Goal: Complete application form

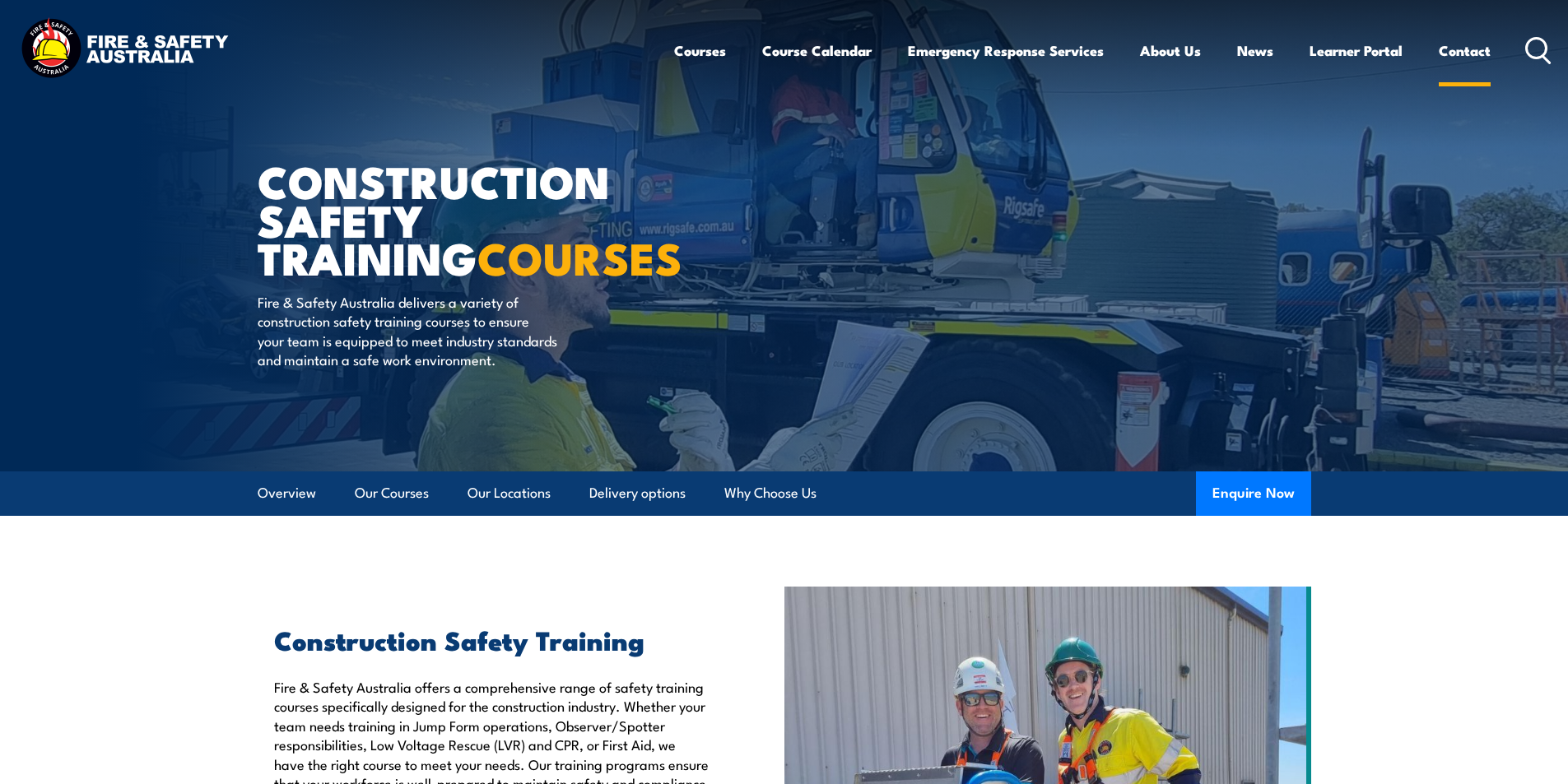
click at [1456, 56] on link "Contact" at bounding box center [1465, 51] width 52 height 44
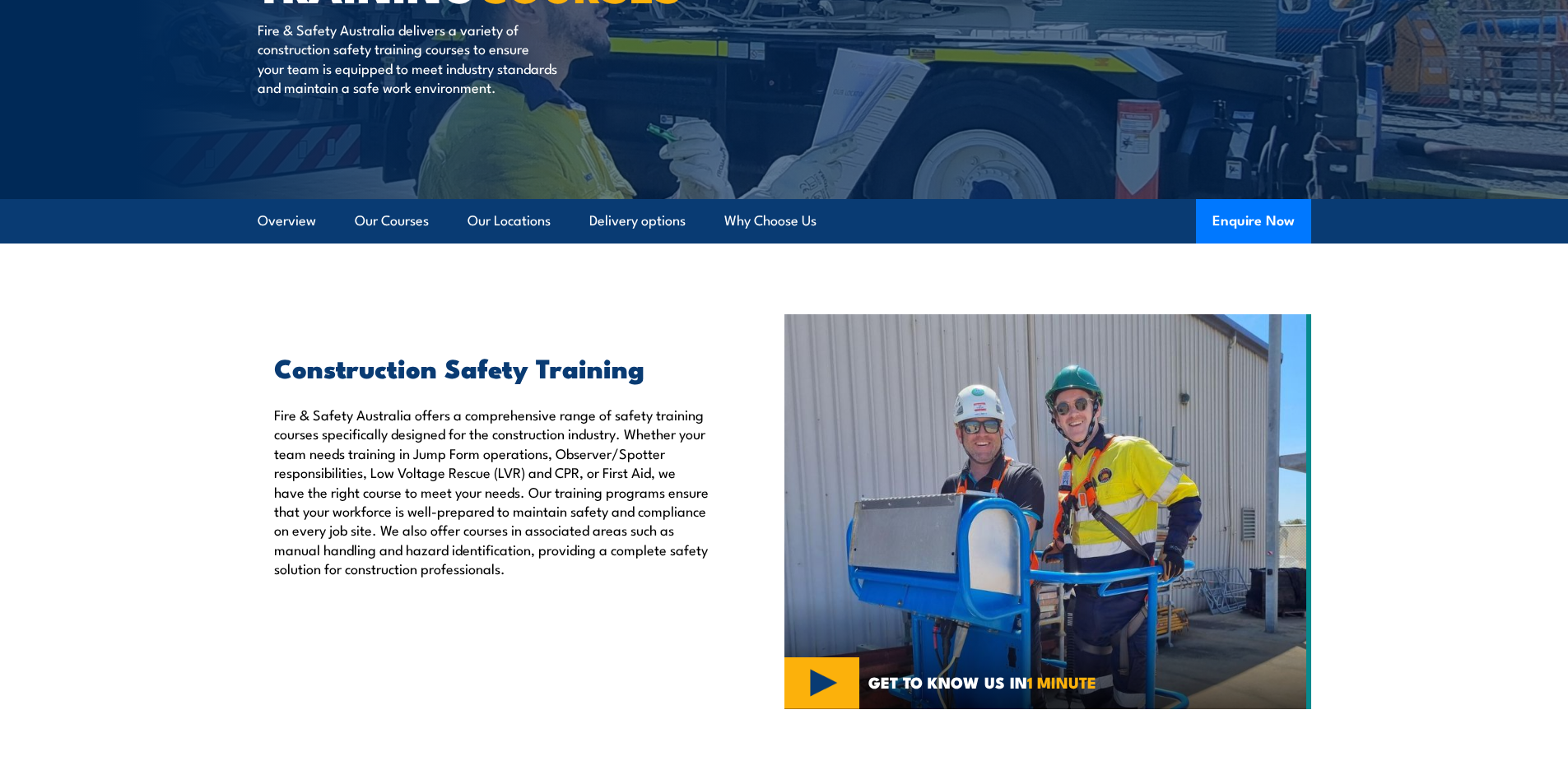
scroll to position [302, 0]
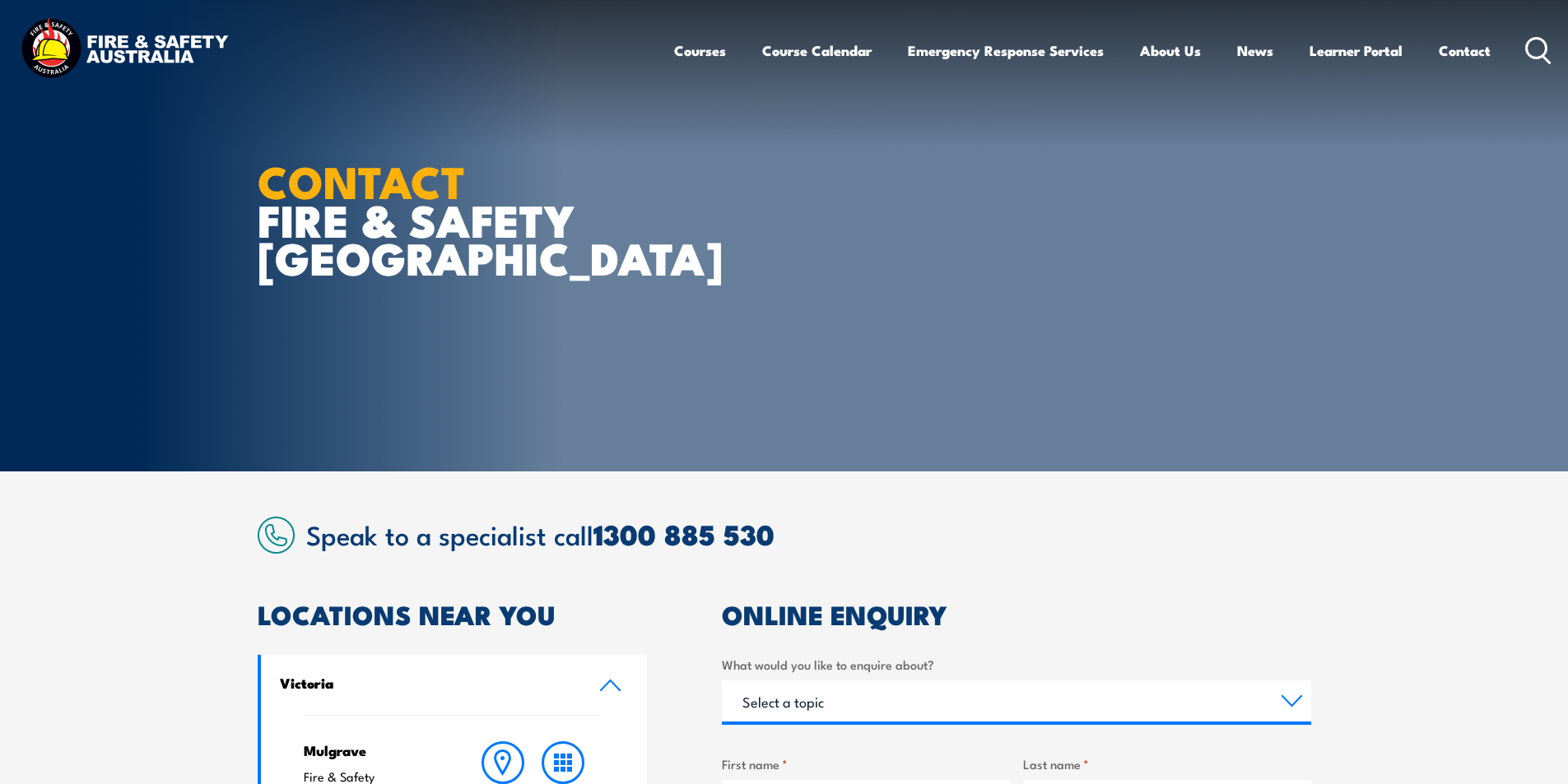
scroll to position [302, 0]
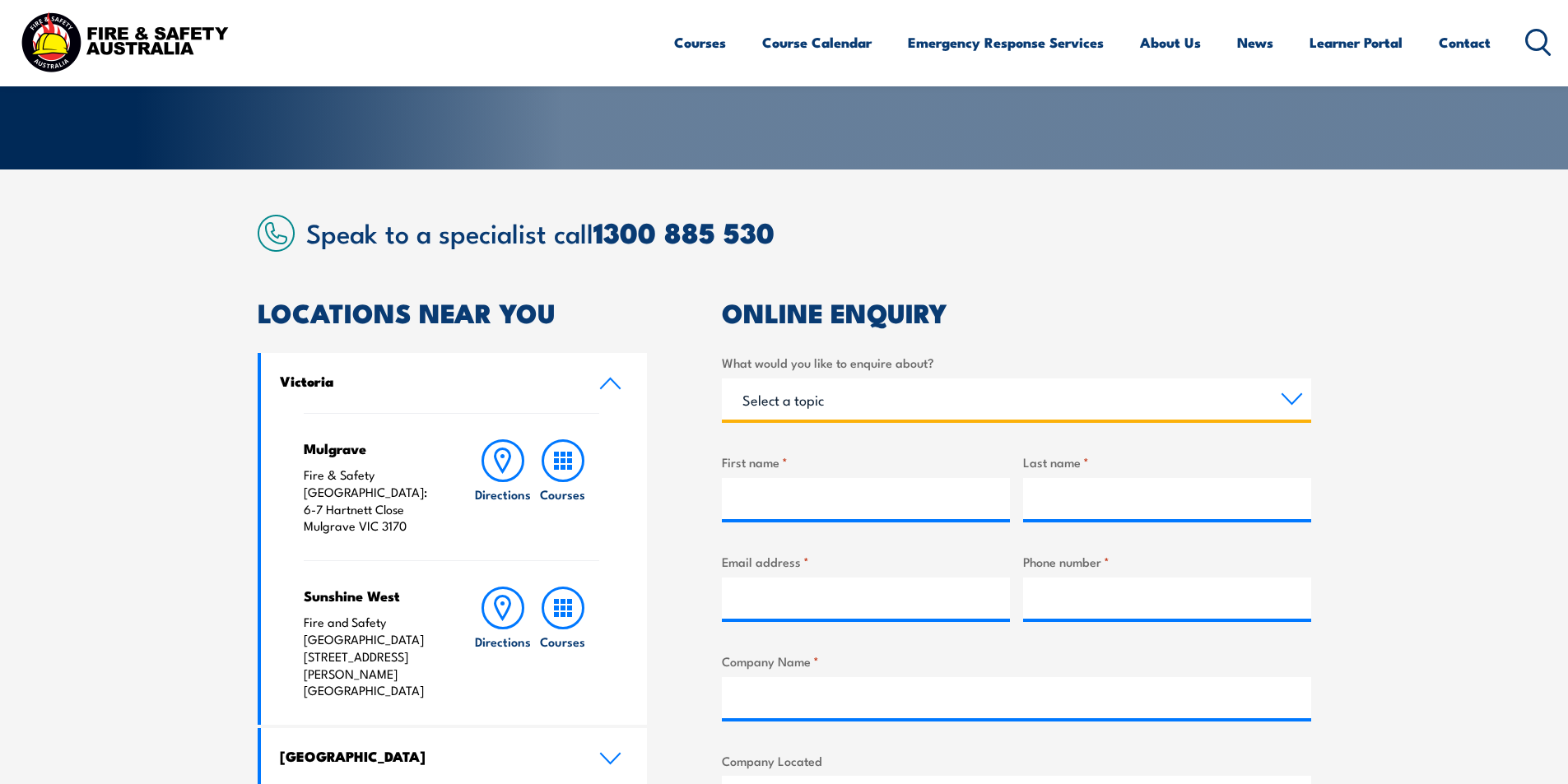
click at [857, 390] on select "Select a topic Training Emergency Response Services General Enquiry" at bounding box center [1016, 399] width 590 height 41
select select "Training"
click at [722, 378] on select "Select a topic Training Emergency Response Services General Enquiry" at bounding box center [1016, 399] width 590 height 41
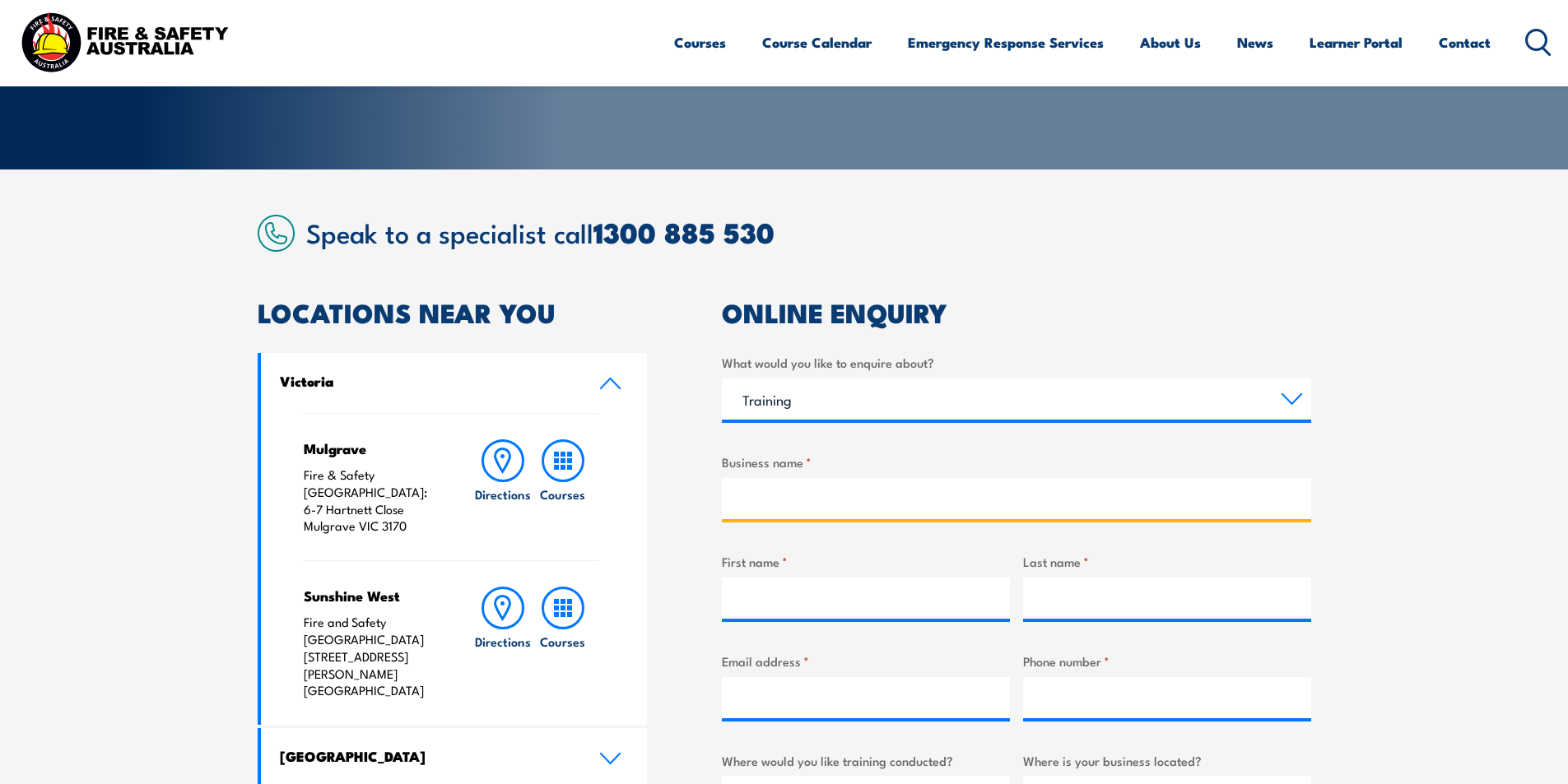
click at [776, 502] on input "Business name *" at bounding box center [1016, 498] width 590 height 41
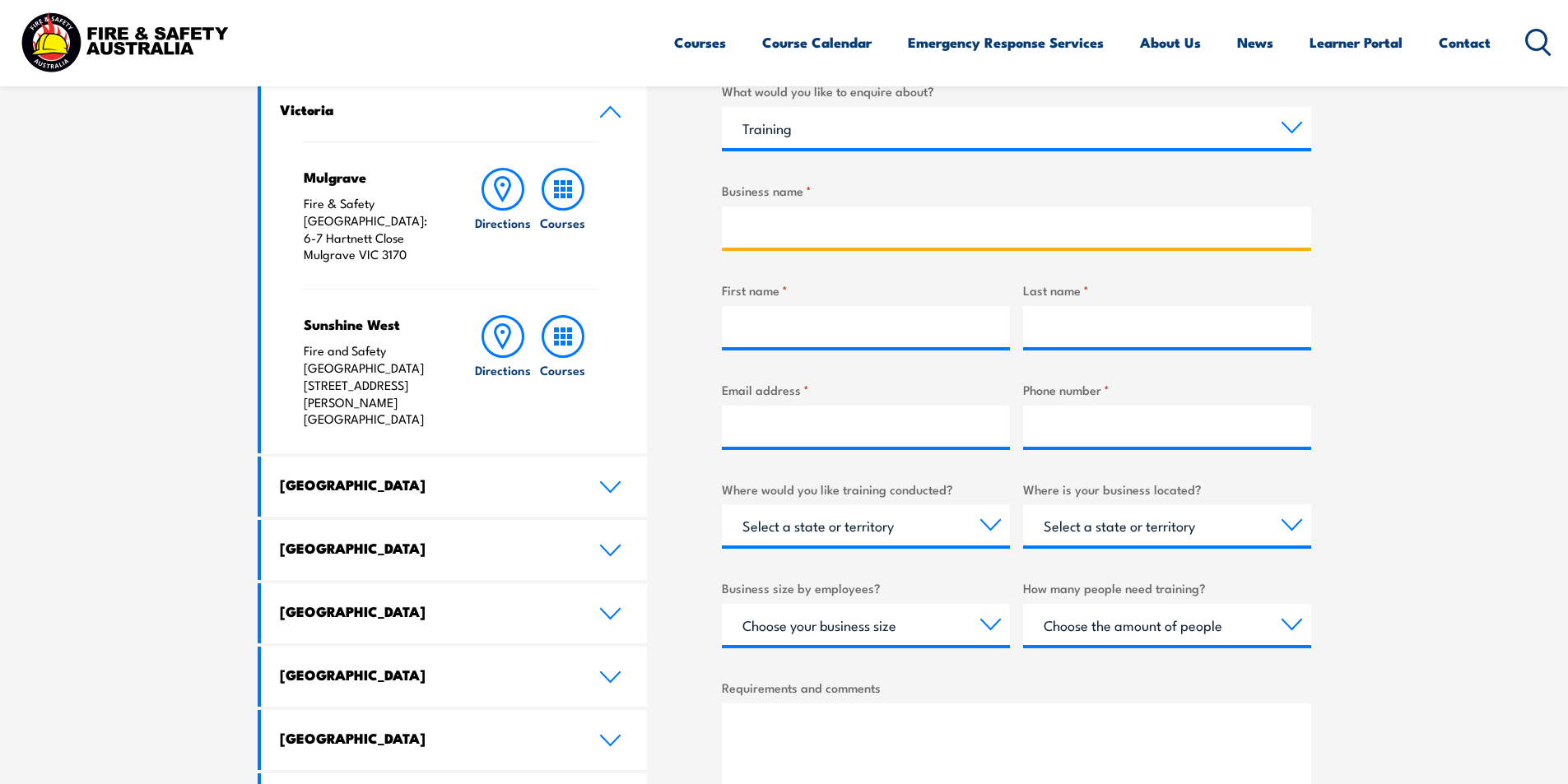
scroll to position [603, 0]
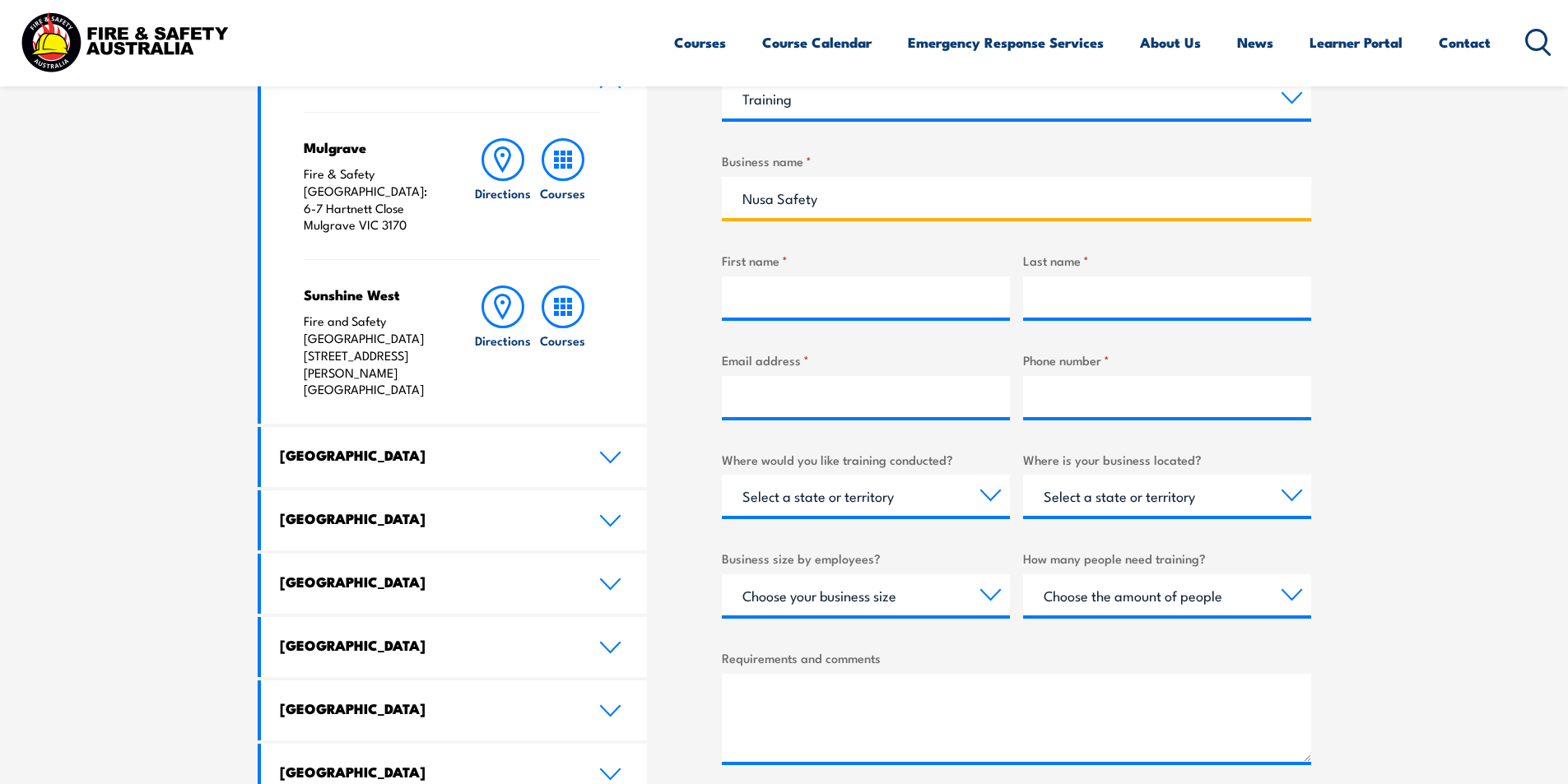
type input "Nusa Safety"
type input "Reza"
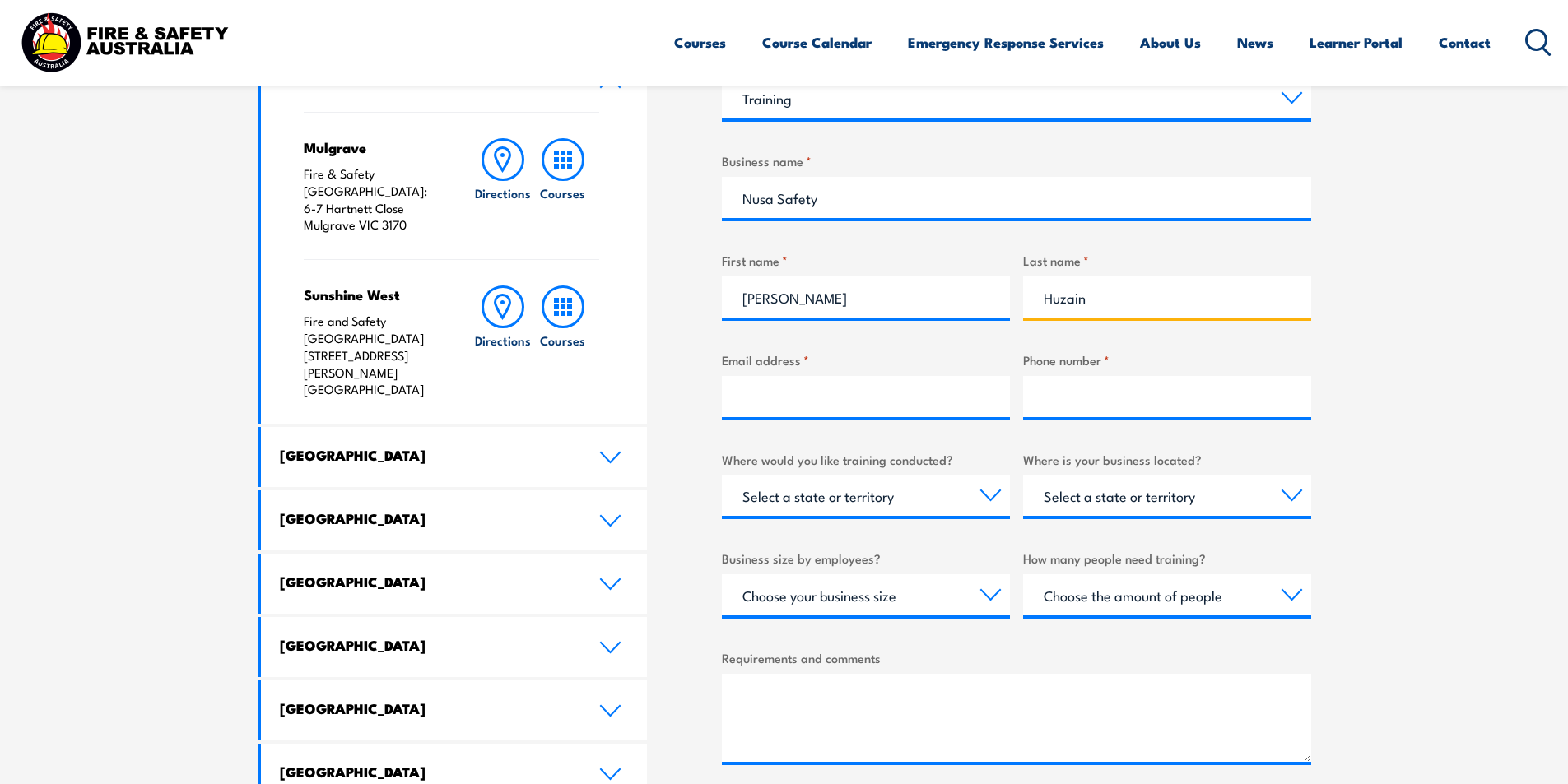
type input "Huzain"
type input "mreza.huzain@gmail.com"
type input "6281227280075"
click at [958, 500] on select "Select a state or territory Nationally - multiple locations QLD NSW VIC SA ACT …" at bounding box center [865, 496] width 288 height 41
select select "SA"
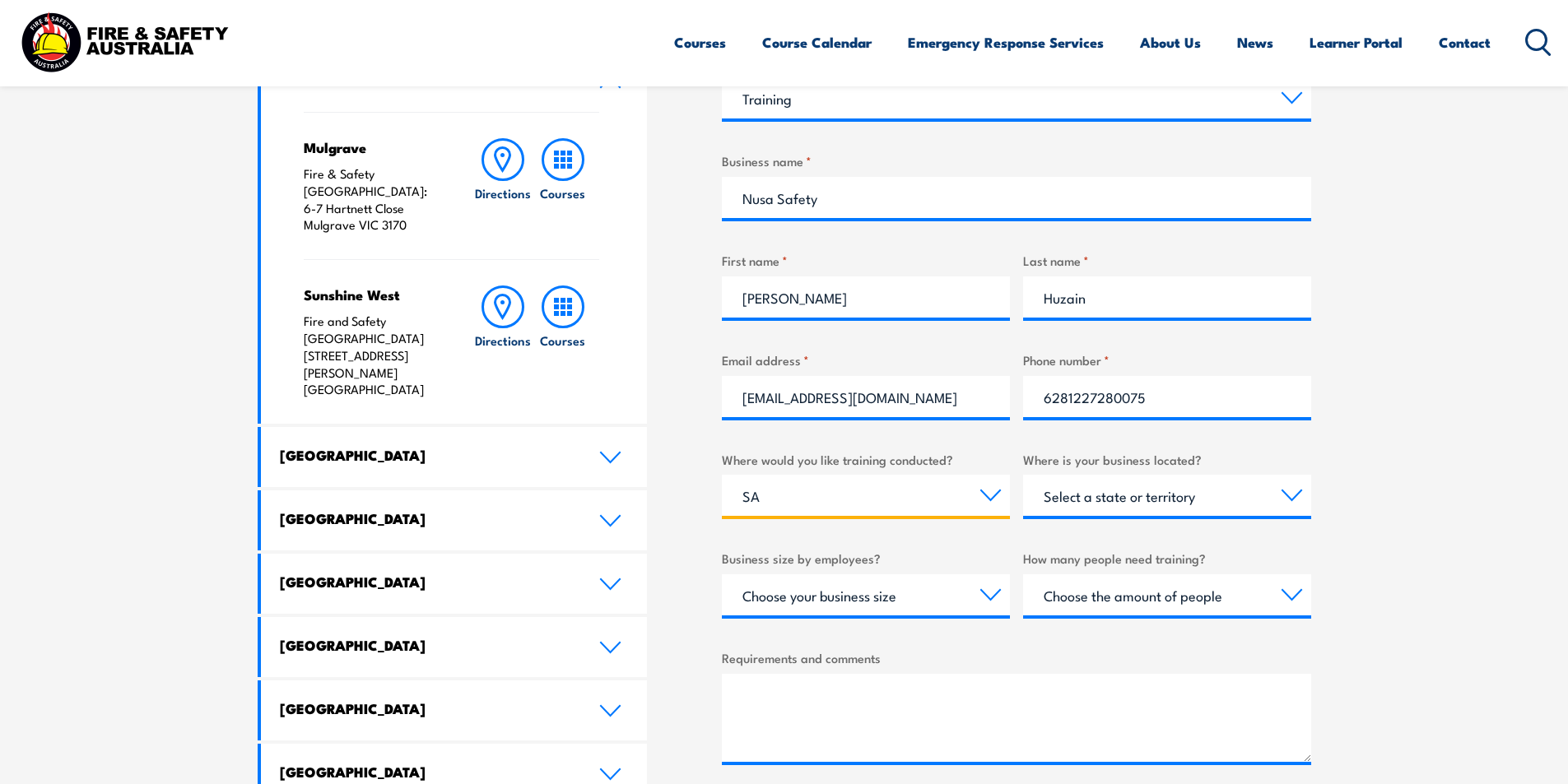
click at [722, 475] on select "Select a state or territory Nationally - multiple locations QLD NSW VIC SA ACT …" at bounding box center [865, 496] width 288 height 41
click at [919, 509] on select "Select a state or territory Nationally - multiple locations QLD NSW VIC SA ACT …" at bounding box center [865, 496] width 288 height 41
click at [866, 501] on select "Select a state or territory Nationally - multiple locations QLD NSW VIC SA ACT …" at bounding box center [865, 496] width 288 height 41
click at [722, 475] on select "Select a state or territory Nationally - multiple locations QLD NSW VIC SA ACT …" at bounding box center [865, 496] width 288 height 41
click at [1180, 497] on select "Select a state or territory QLD NSW VIC SA ACT WA TAS NT" at bounding box center [1167, 496] width 288 height 41
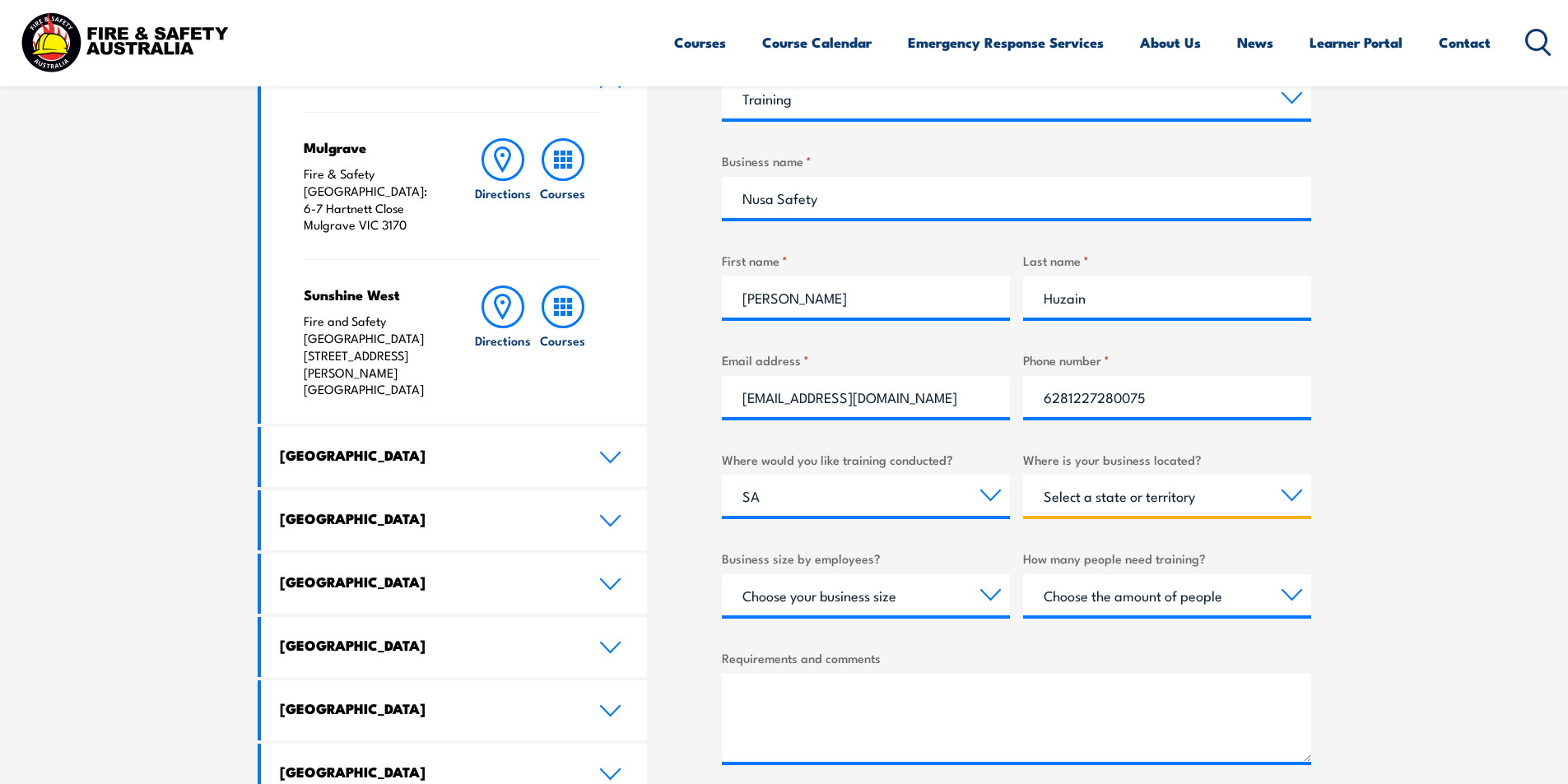
select select "QLD"
click at [1023, 475] on select "Select a state or territory QLD NSW VIC SA ACT WA TAS NT" at bounding box center [1167, 496] width 288 height 41
click at [837, 495] on select "Select a state or territory Nationally - multiple locations QLD NSW VIC SA ACT …" at bounding box center [865, 496] width 288 height 41
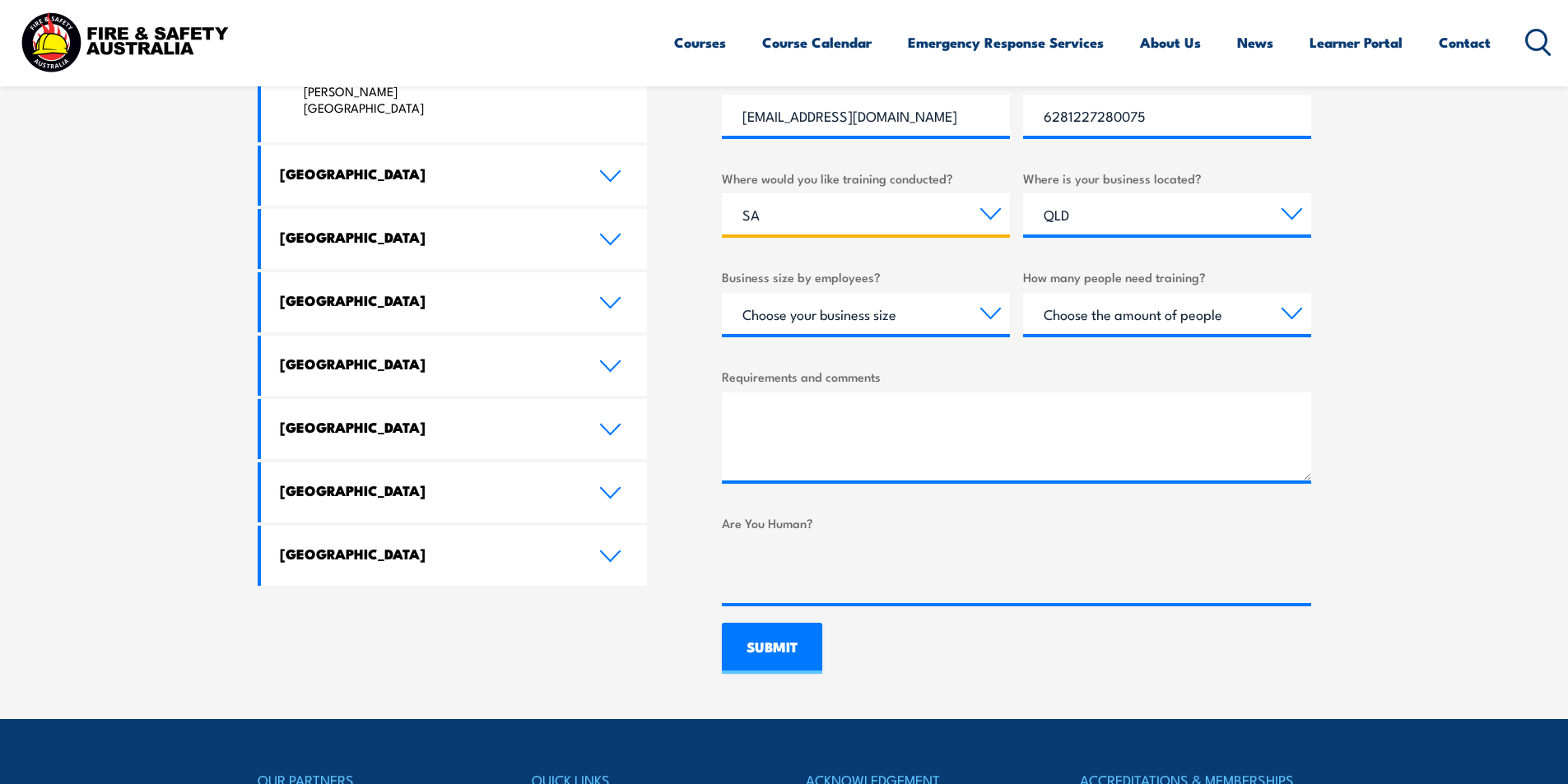
scroll to position [905, 0]
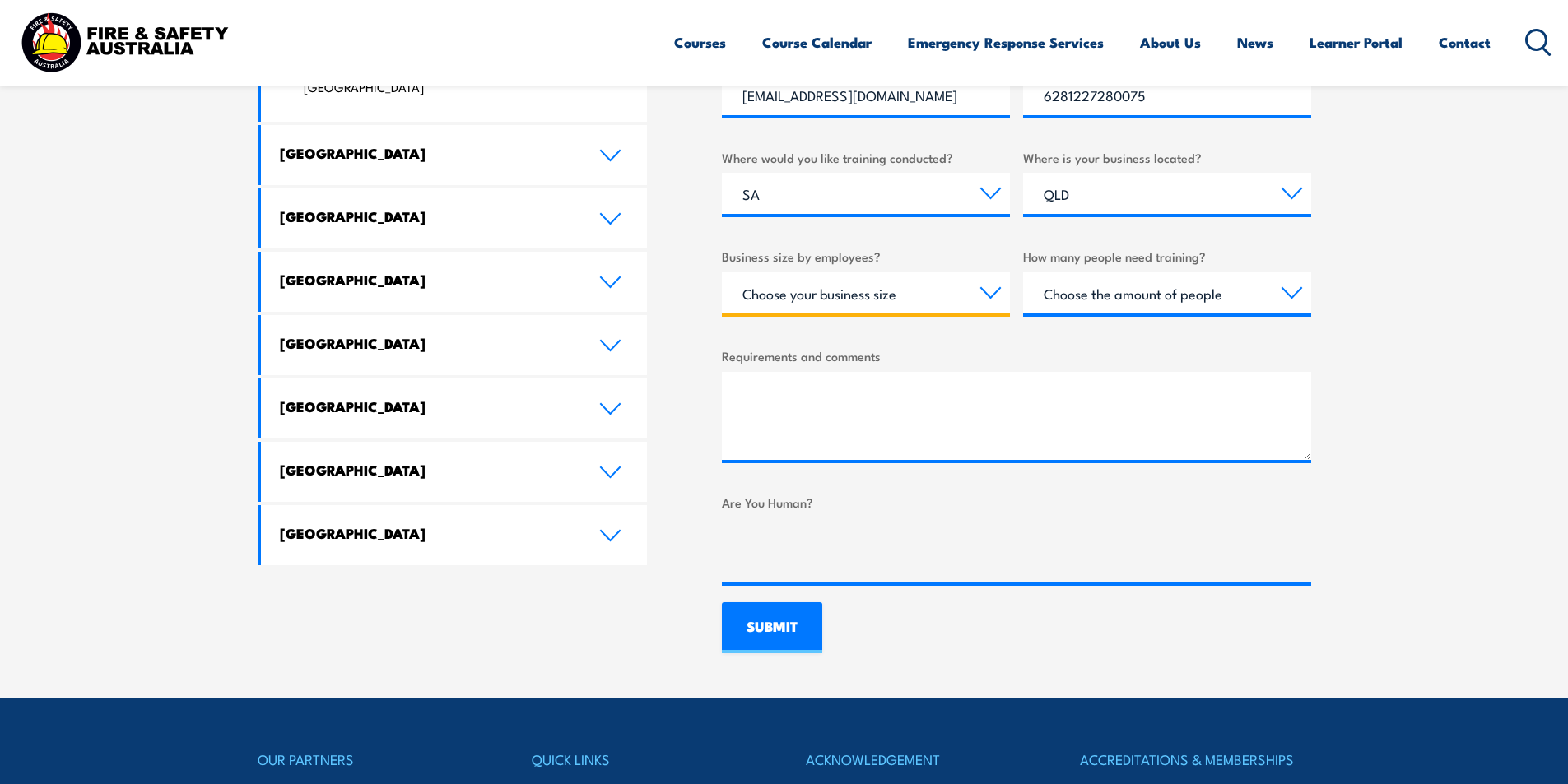
click at [924, 305] on select "Choose your business size 1 to 19 20 to 199 200+" at bounding box center [865, 293] width 288 height 41
select select "1 to 19"
click at [722, 273] on select "Choose your business size 1 to 19 20 to 199 200+" at bounding box center [865, 293] width 288 height 41
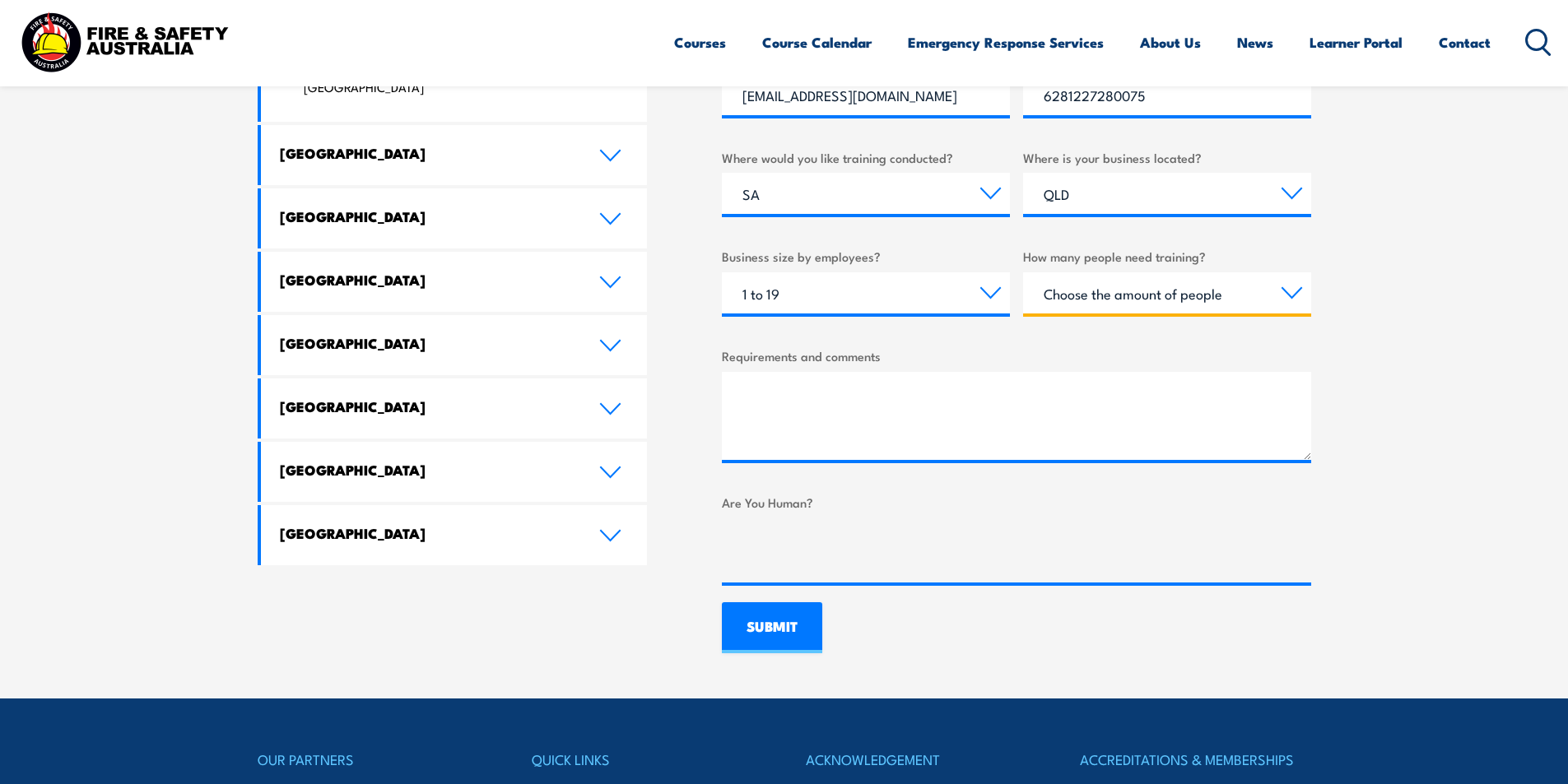
click at [1128, 302] on select "Choose the amount of people 1 to 4 5 to 19 20+" at bounding box center [1167, 293] width 288 height 41
select select "1 to 4"
click at [1023, 273] on select "Choose the amount of people 1 to 4 5 to 19 20+" at bounding box center [1167, 293] width 288 height 41
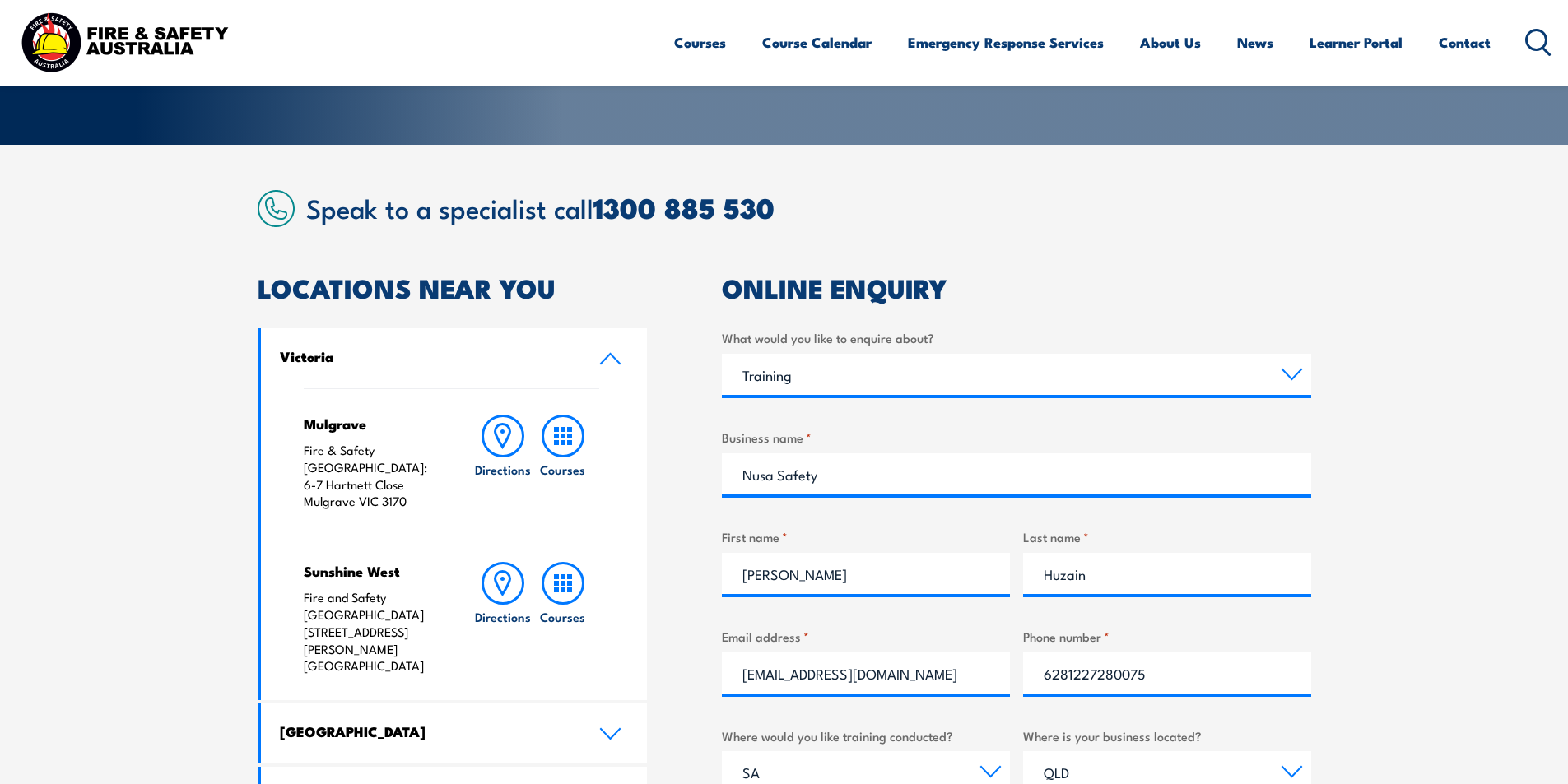
scroll to position [302, 0]
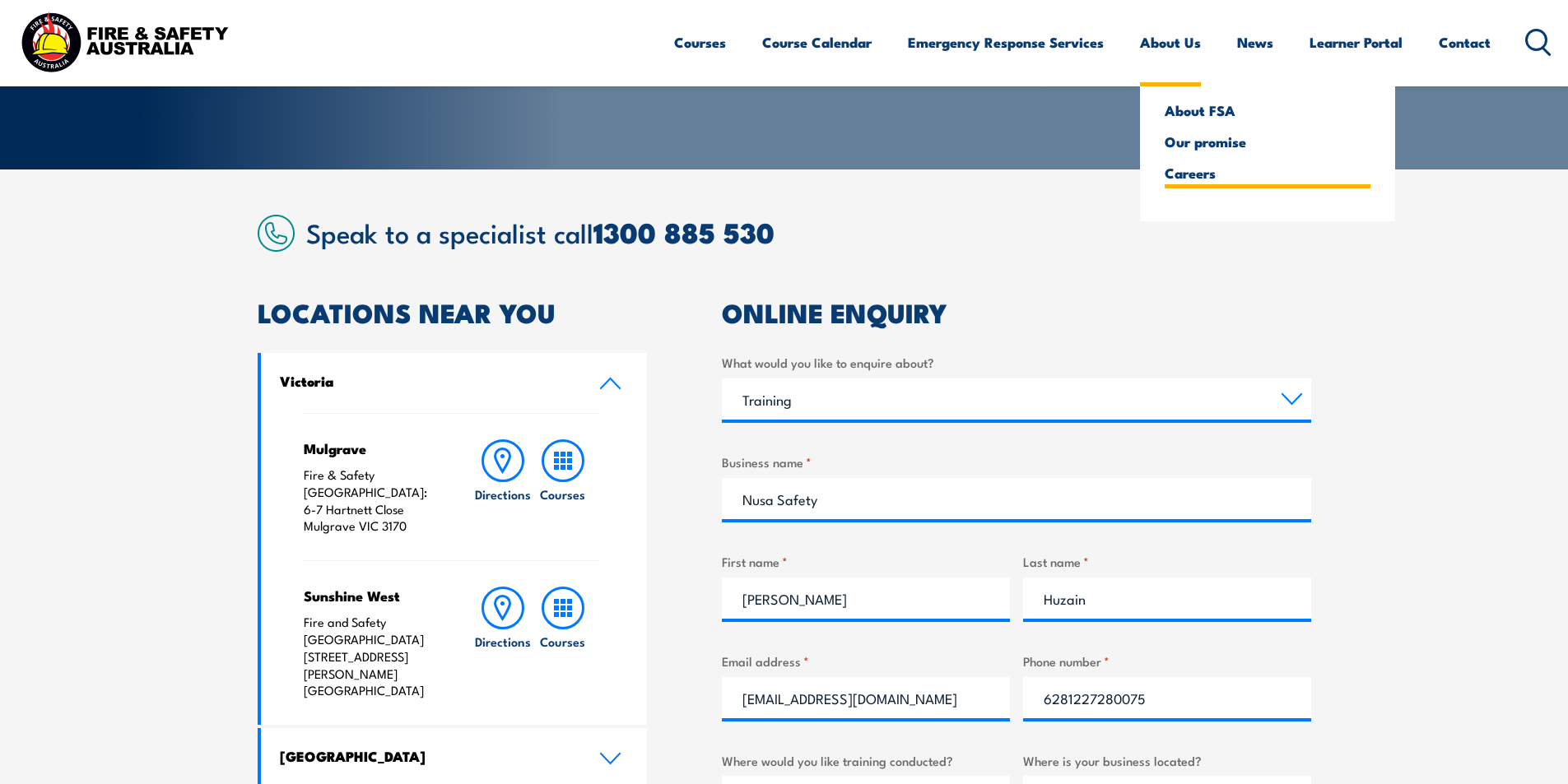
click at [1202, 167] on link "Careers" at bounding box center [1268, 173] width 206 height 15
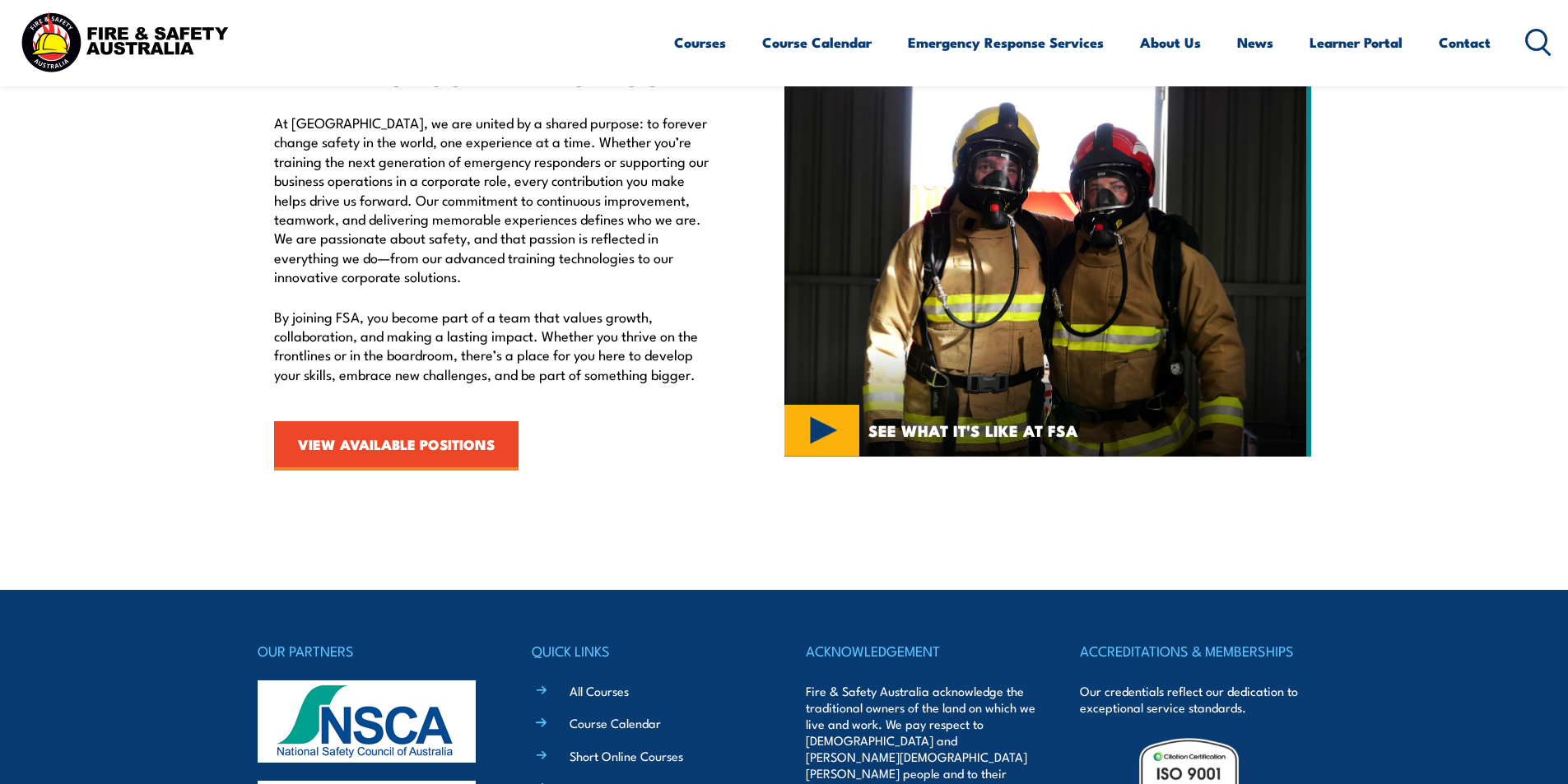
scroll to position [603, 0]
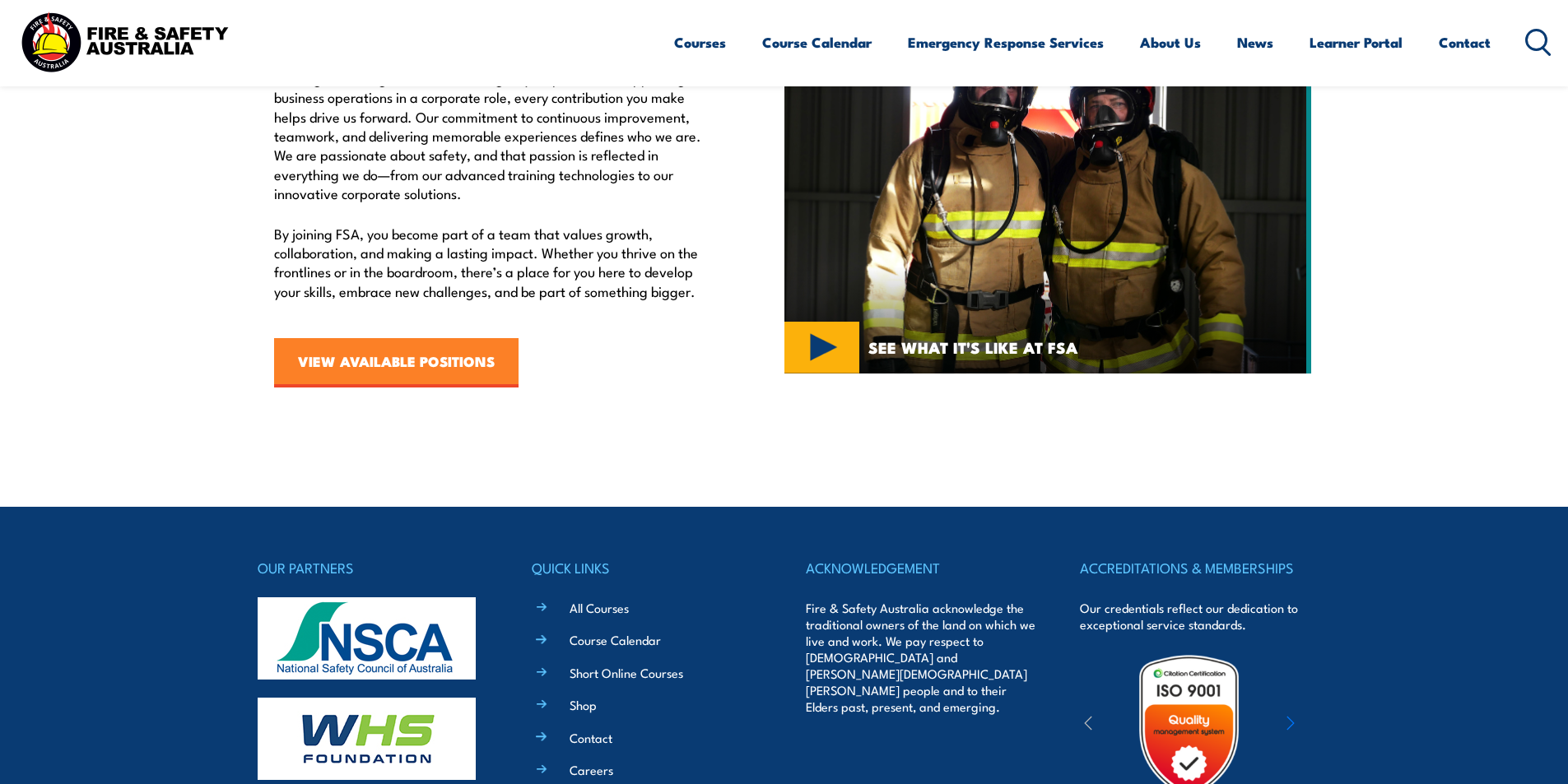
click at [461, 347] on link "VIEW AVAILABLE POSITIONS" at bounding box center [396, 362] width 245 height 50
